Goal: Find contact information: Find contact information

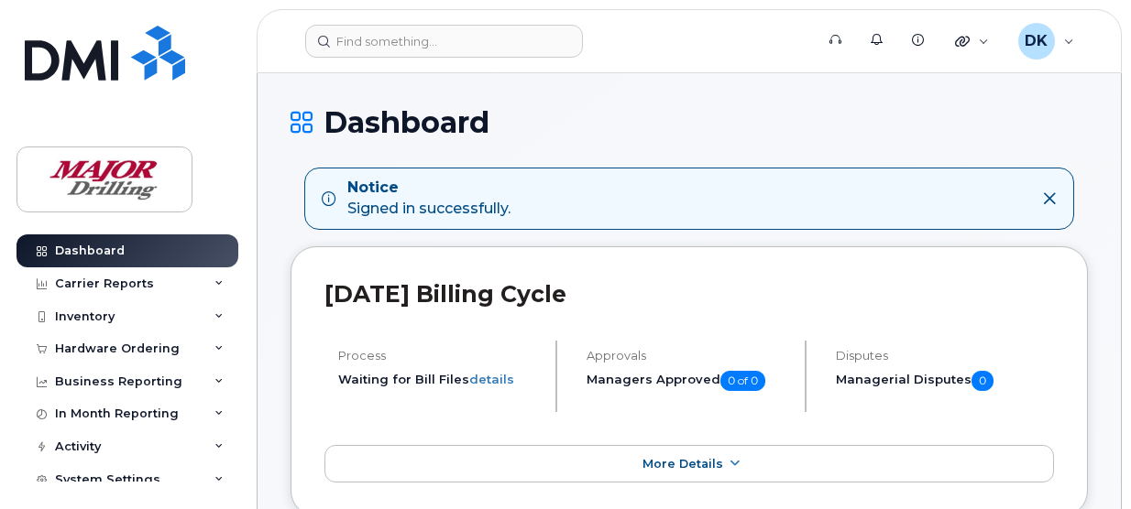
click at [1044, 199] on icon at bounding box center [1049, 198] width 15 height 15
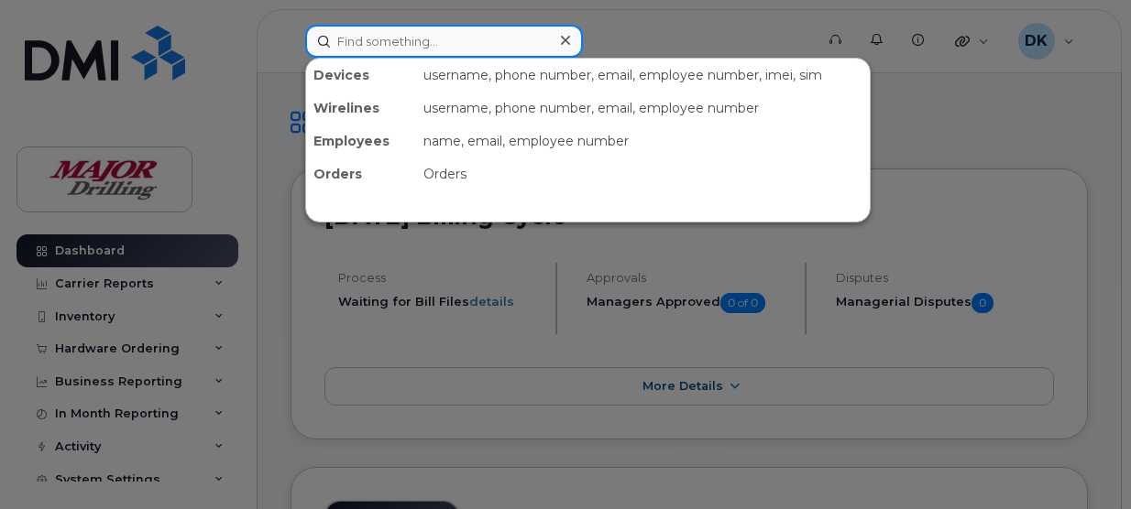
click at [411, 41] on input at bounding box center [444, 41] width 278 height 33
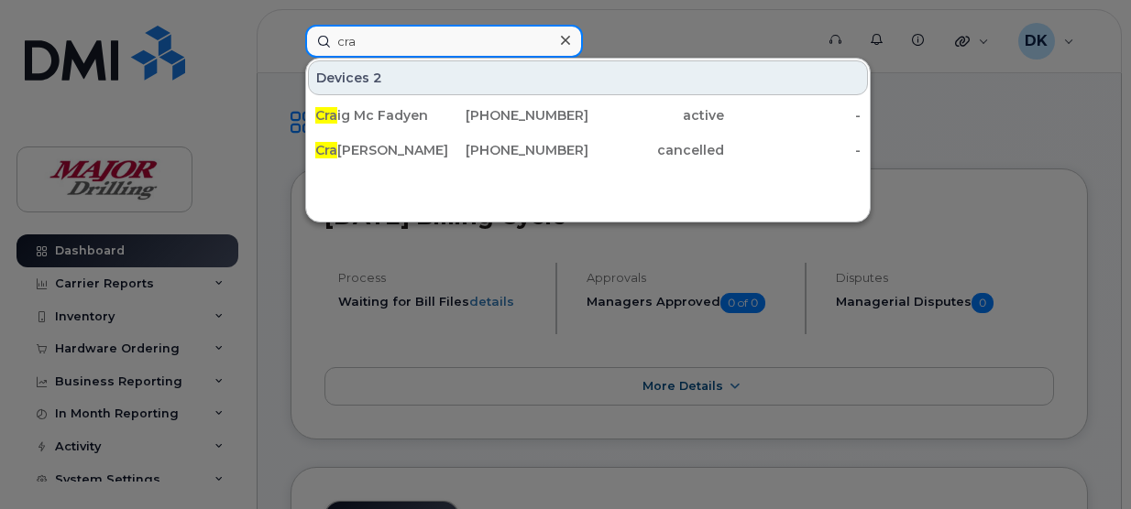
type input "Craig"
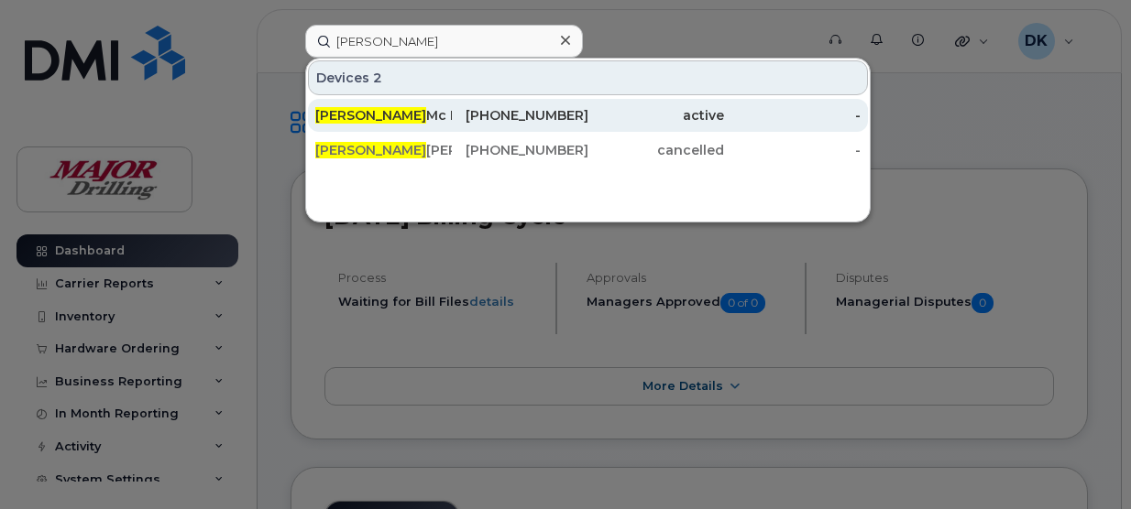
click at [392, 115] on div "Craig Mc Fadyen" at bounding box center [383, 115] width 137 height 18
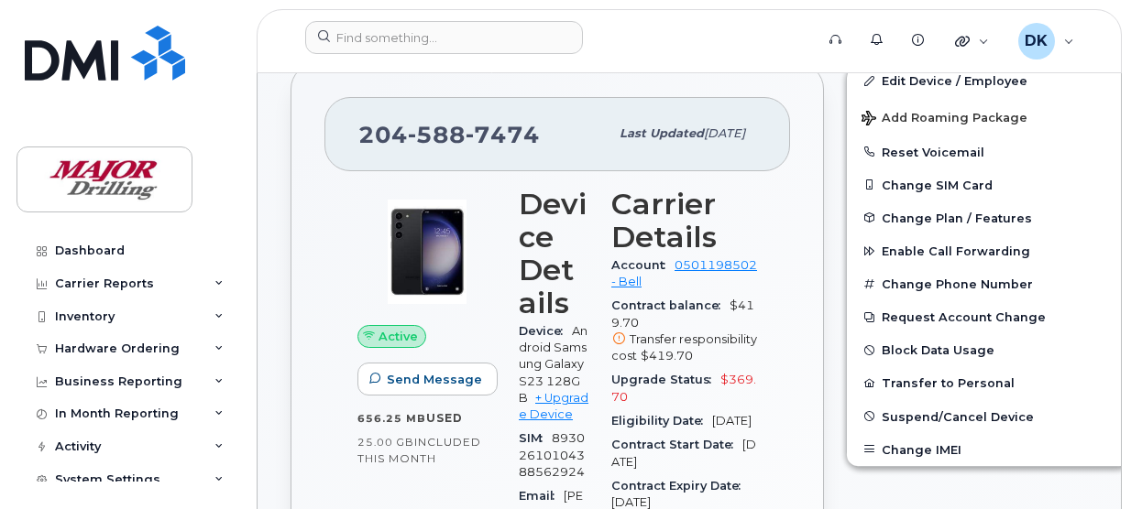
scroll to position [275, 0]
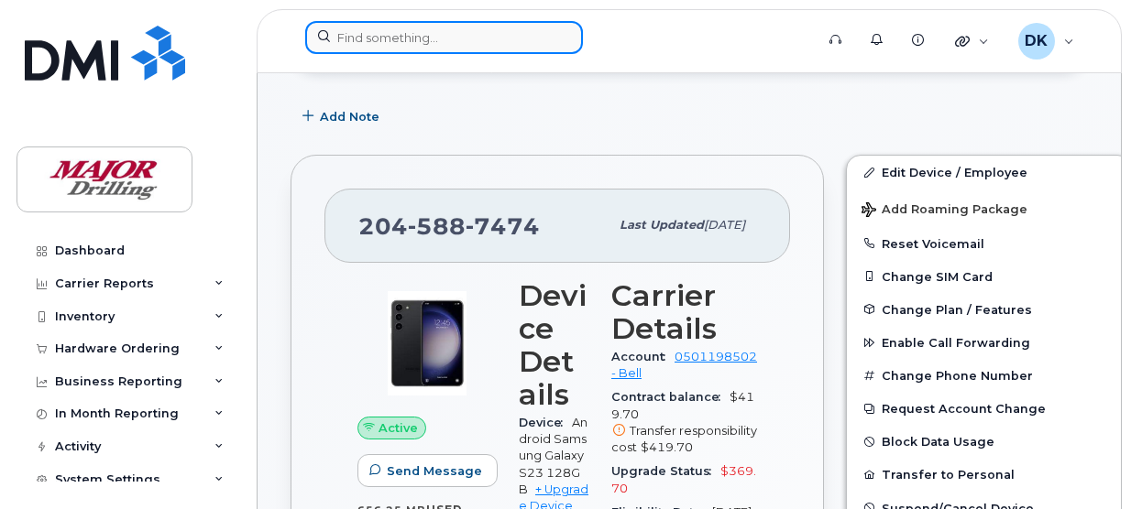
click at [388, 39] on input at bounding box center [444, 37] width 278 height 33
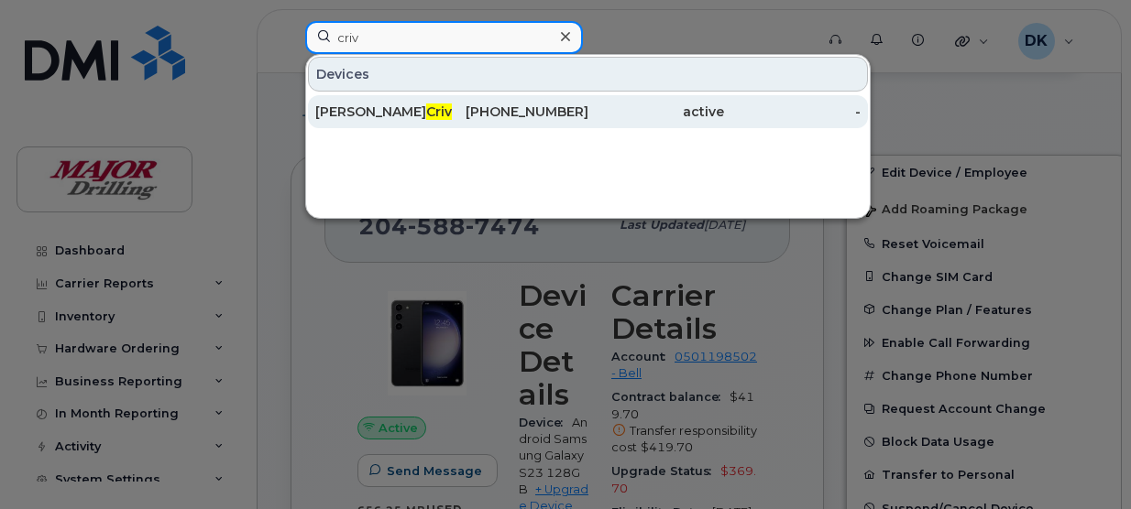
type input "criv"
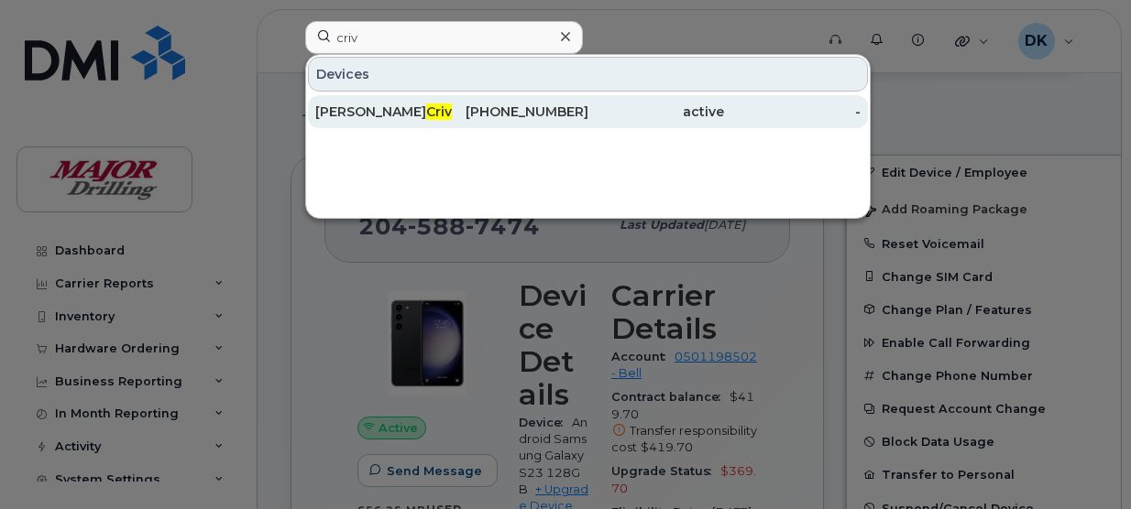
click at [350, 113] on div "Doug Criv ea" at bounding box center [383, 112] width 137 height 18
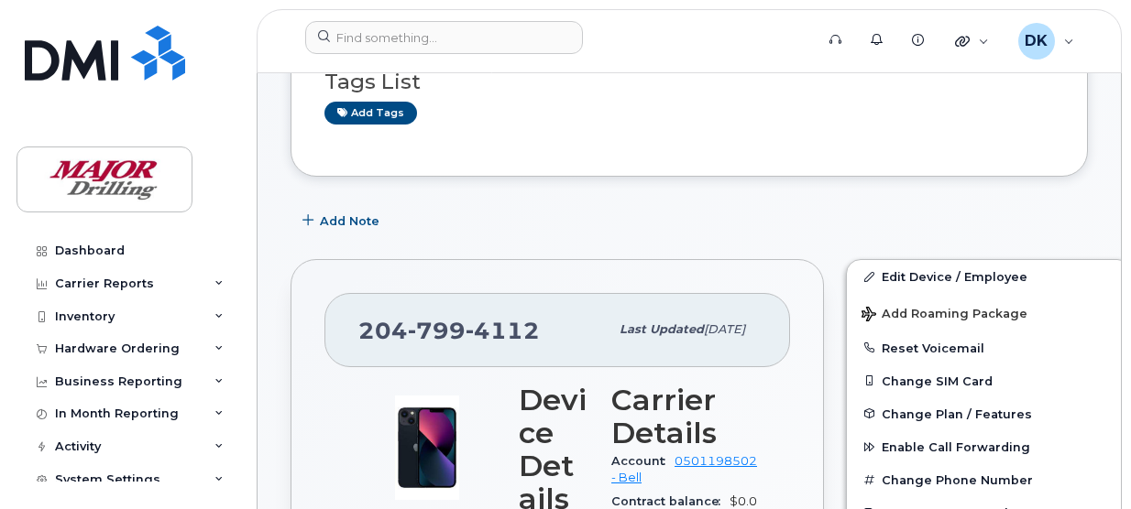
scroll to position [275, 0]
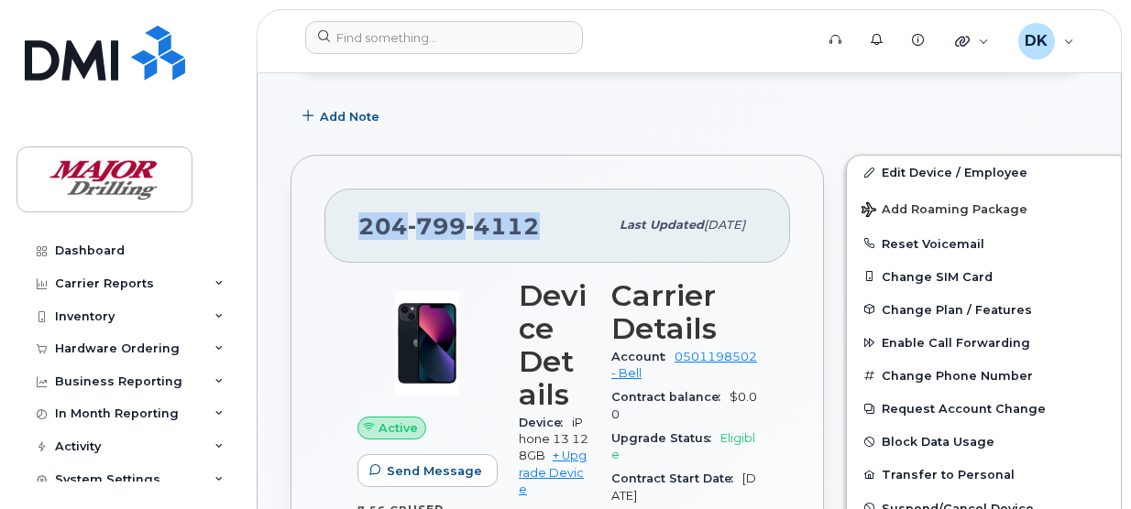
drag, startPoint x: 532, startPoint y: 221, endPoint x: 359, endPoint y: 226, distance: 173.2
click at [359, 226] on span "204 799 4112" at bounding box center [448, 226] width 181 height 27
copy span "204 799 4112"
click at [102, 248] on div "Dashboard" at bounding box center [90, 251] width 70 height 15
